Goal: Transaction & Acquisition: Obtain resource

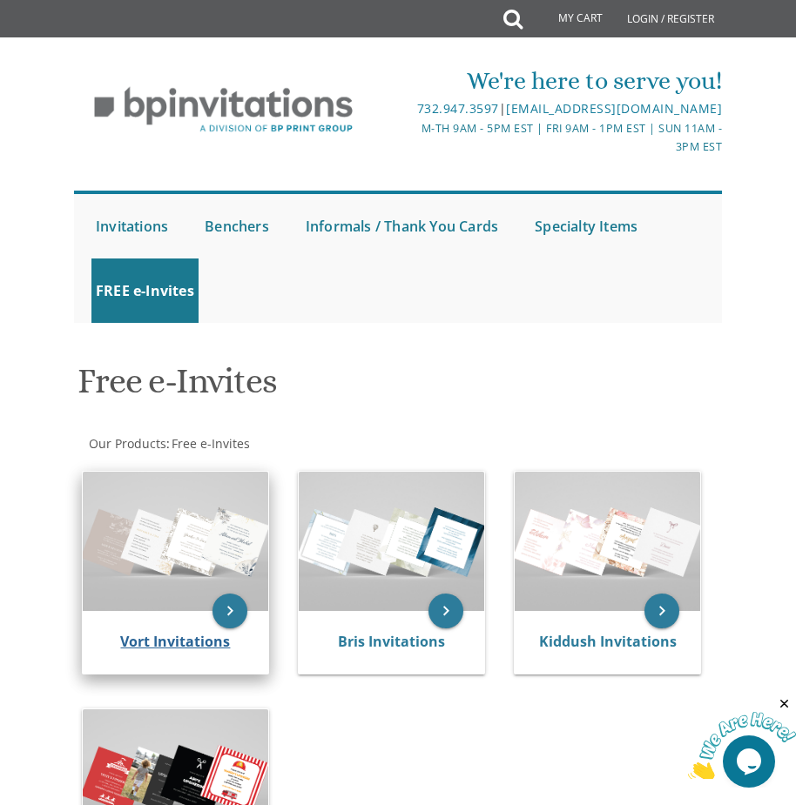
scroll to position [174, 0]
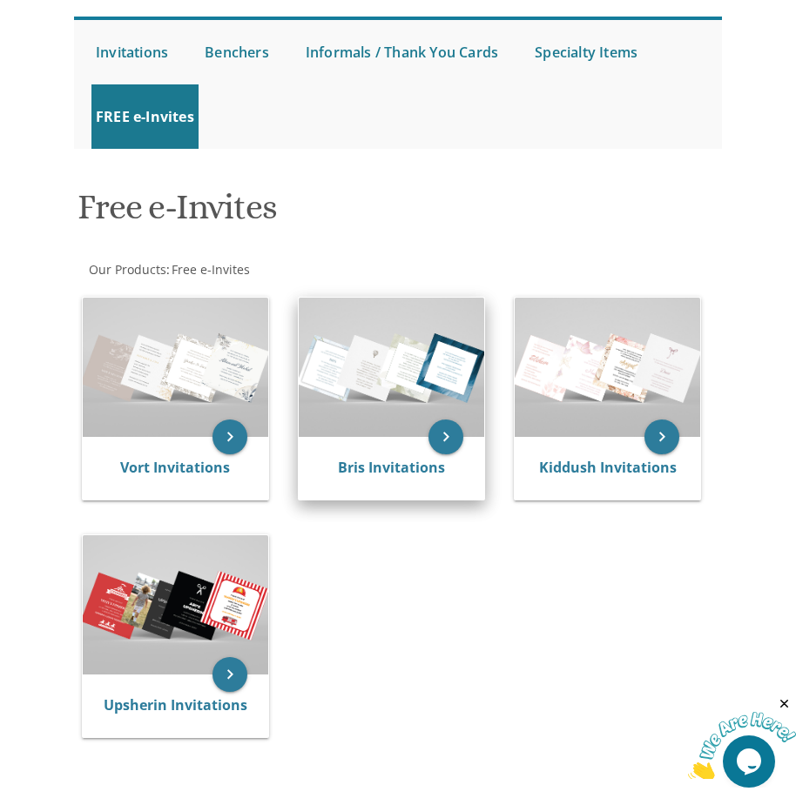
click at [346, 453] on div "Bris Invitations" at bounding box center [391, 468] width 185 height 63
click at [454, 432] on icon "keyboard_arrow_right" at bounding box center [445, 437] width 35 height 35
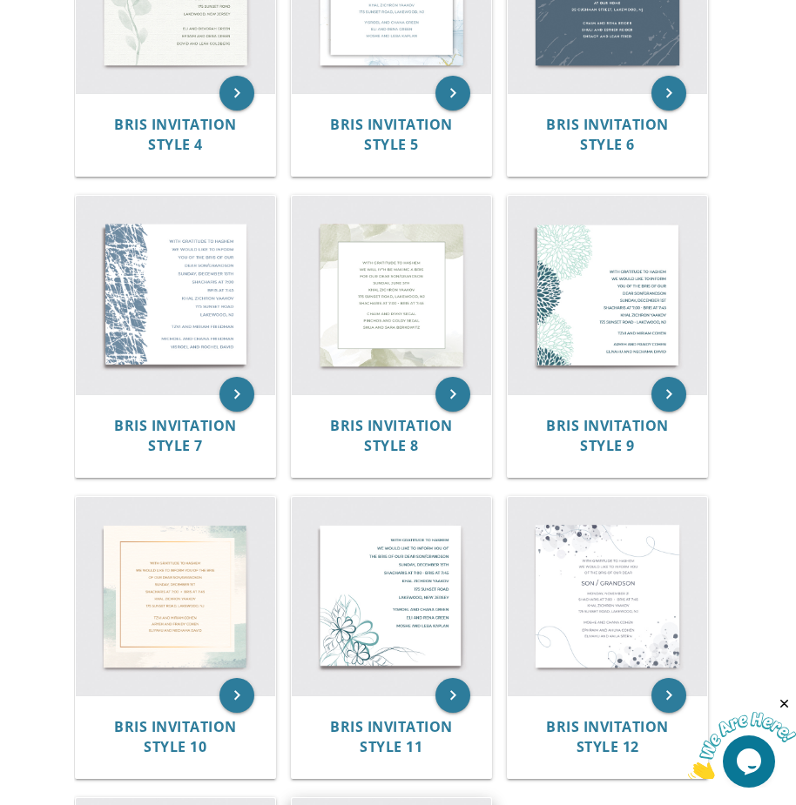
scroll to position [261, 0]
